Goal: Transaction & Acquisition: Purchase product/service

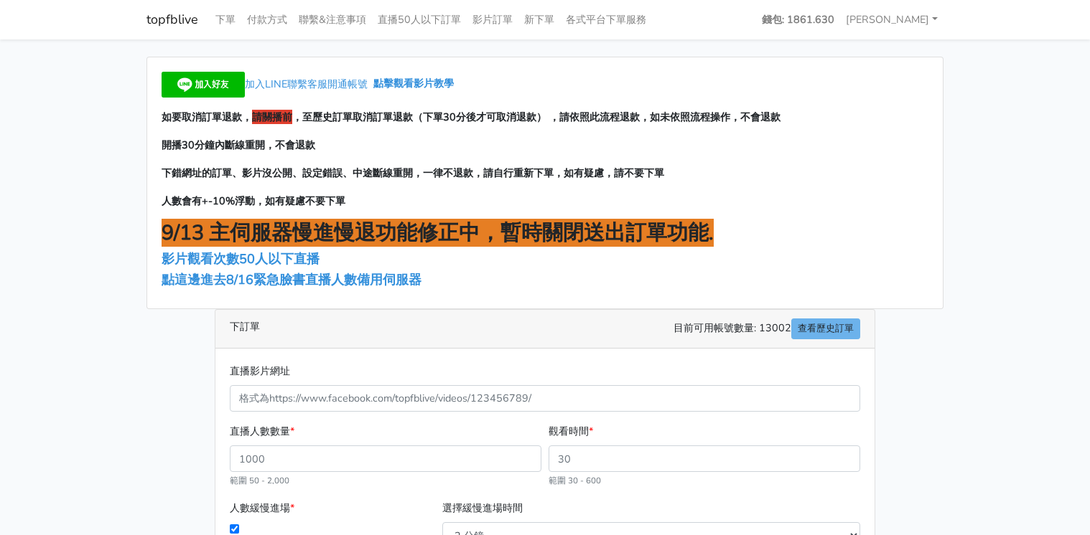
scroll to position [172, 0]
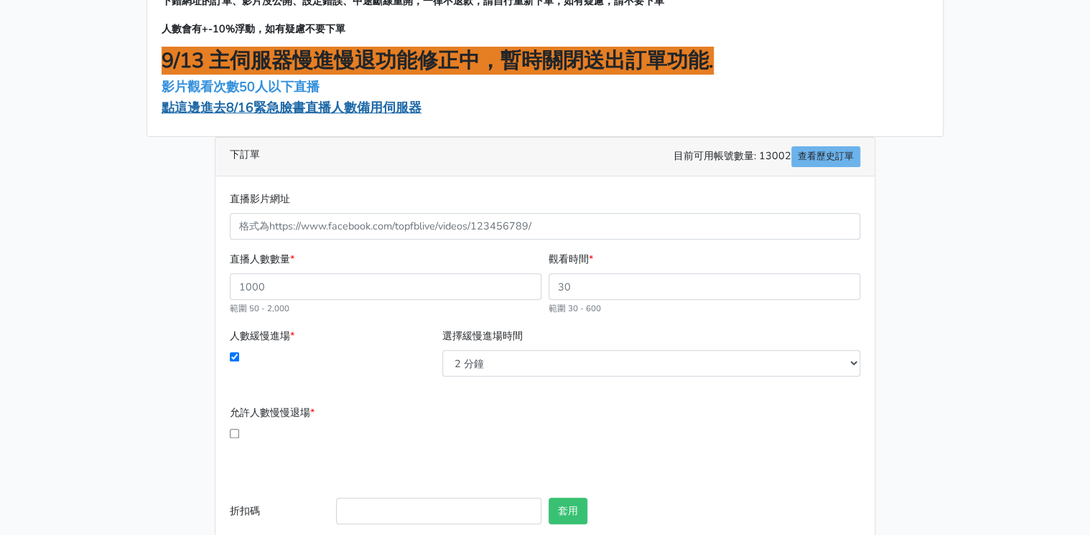
click at [342, 111] on span "點這邊進去8/16緊急臉書直播人數備用伺服器" at bounding box center [291, 107] width 260 height 17
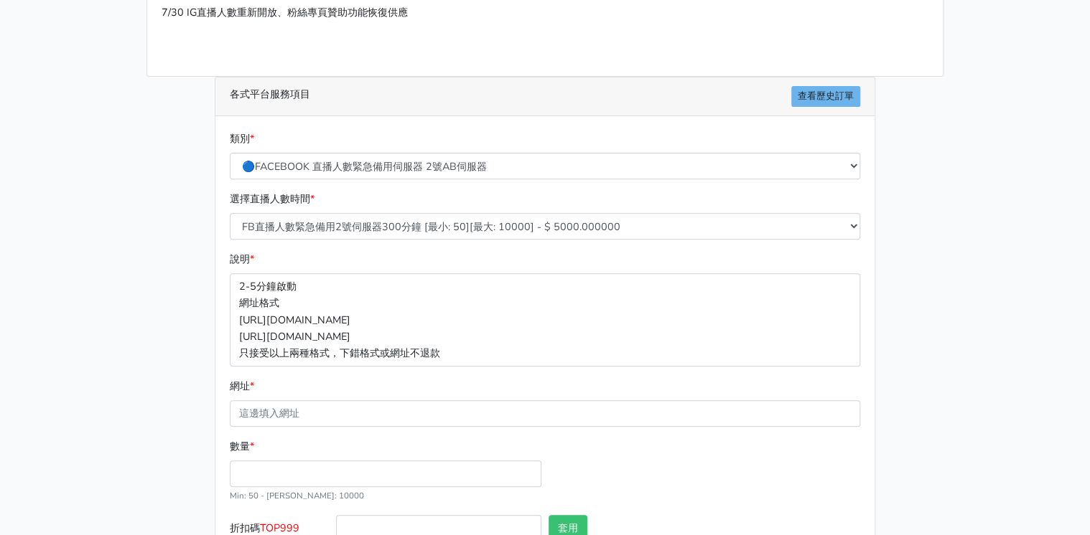
scroll to position [230, 0]
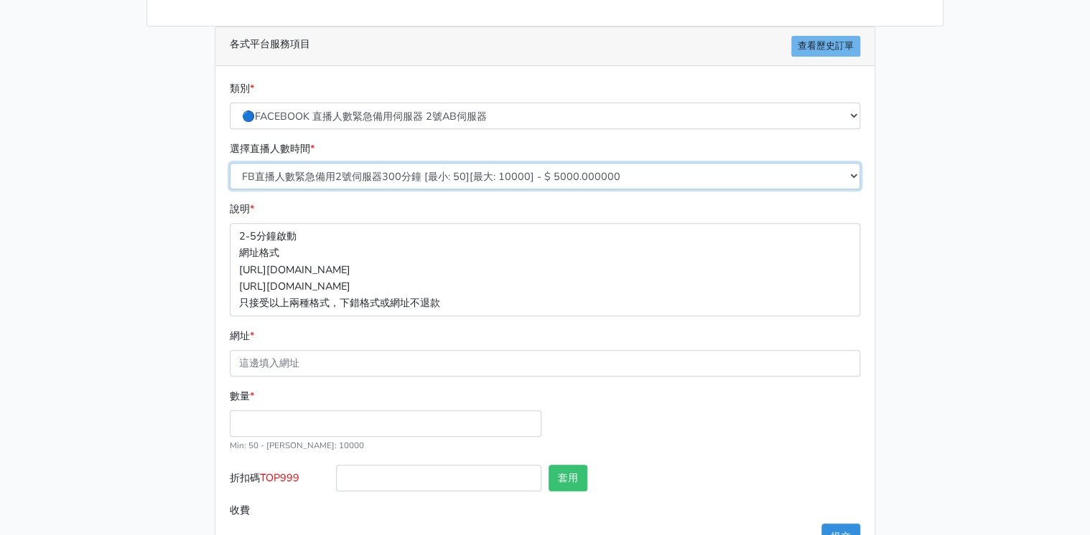
click at [351, 169] on select "FB直播人數緊急備用2號伺服器300分鐘 [最小: 50][最大: 10000] - $ 5000.000000 FB直播人數緊急備用2號伺服器60分鐘 [最…" at bounding box center [545, 176] width 630 height 27
select select "578"
click at [230, 163] on select "FB直播人數緊急備用2號伺服器300分鐘 [最小: 50][最大: 10000] - $ 5000.000000 FB直播人數緊急備用2號伺服器60分鐘 [最…" at bounding box center [545, 176] width 630 height 27
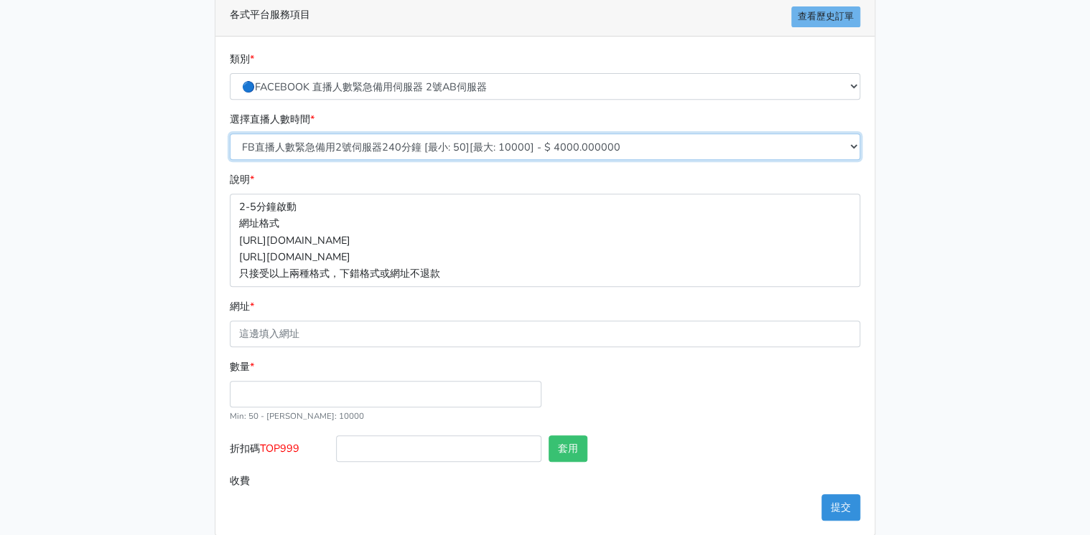
scroll to position [276, 0]
